Goal: Task Accomplishment & Management: Manage account settings

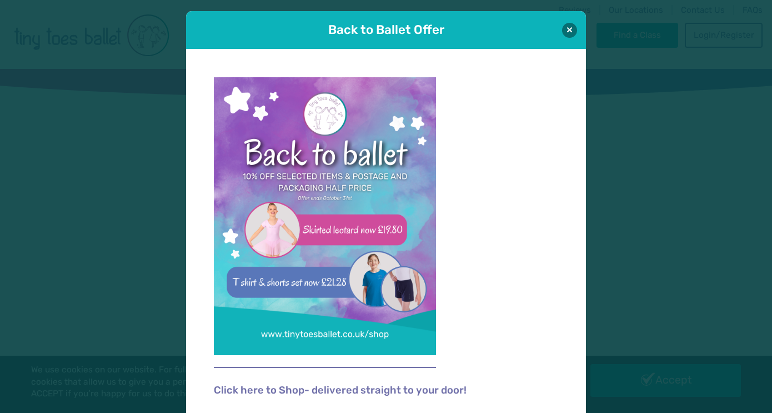
scroll to position [5, 0]
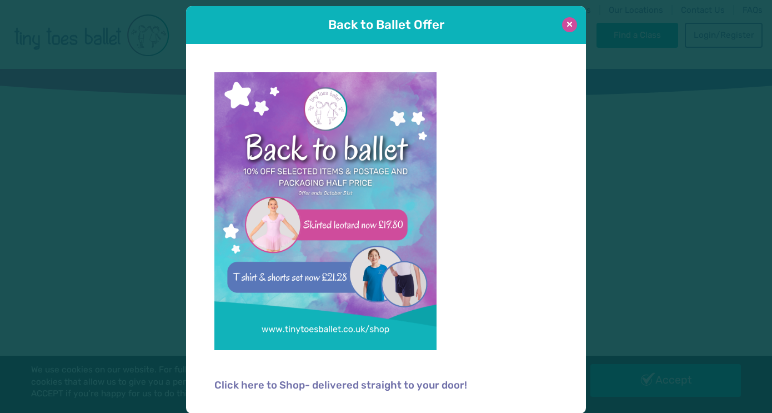
click at [572, 19] on button at bounding box center [569, 24] width 15 height 15
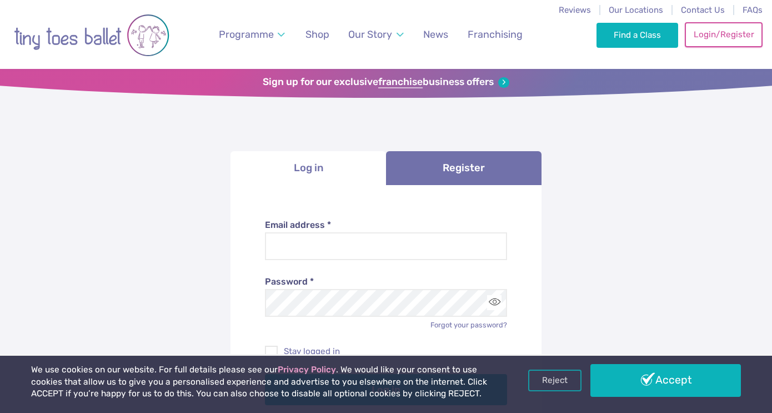
click at [718, 37] on link "Login/Register" at bounding box center [724, 34] width 78 height 24
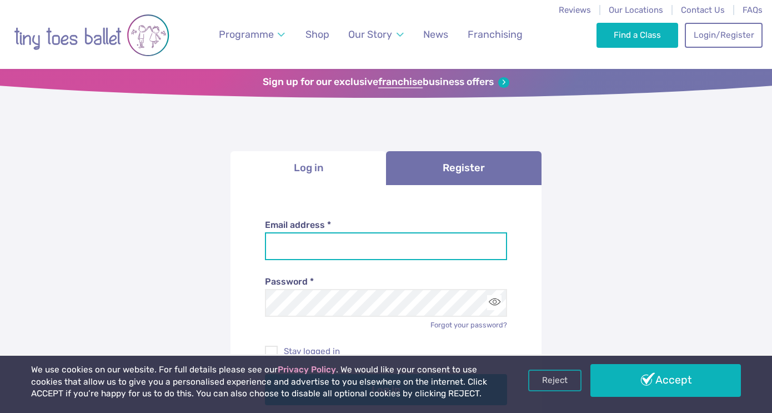
click at [317, 242] on input "Email address *" at bounding box center [386, 246] width 243 height 28
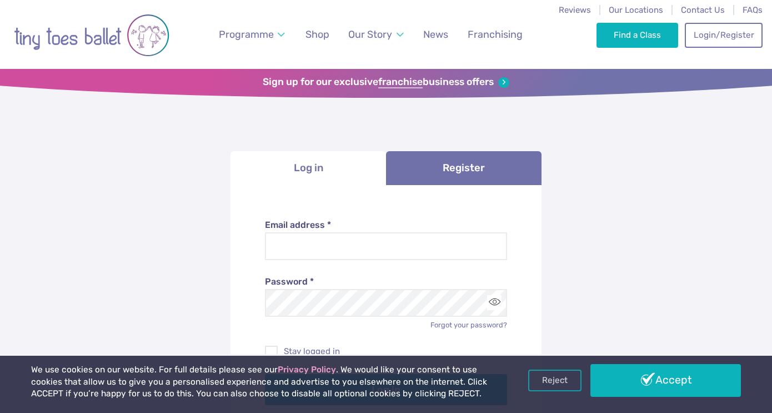
click at [315, 173] on li "Log in" at bounding box center [309, 168] width 156 height 34
click at [288, 177] on li "Log in" at bounding box center [309, 168] width 156 height 34
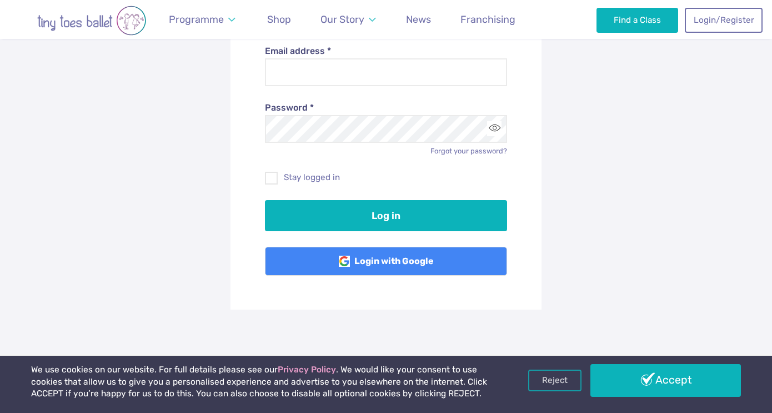
scroll to position [184, 0]
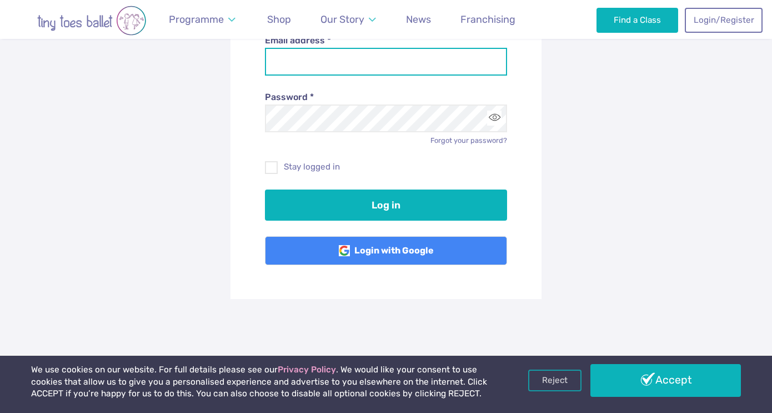
click at [329, 67] on input "Email address *" at bounding box center [386, 62] width 243 height 28
type input "**********"
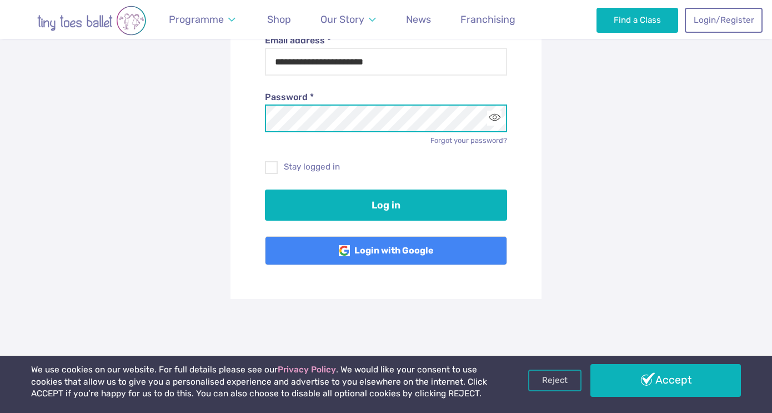
click at [265, 189] on button "Log in" at bounding box center [386, 204] width 243 height 31
